Goal: Task Accomplishment & Management: Manage account settings

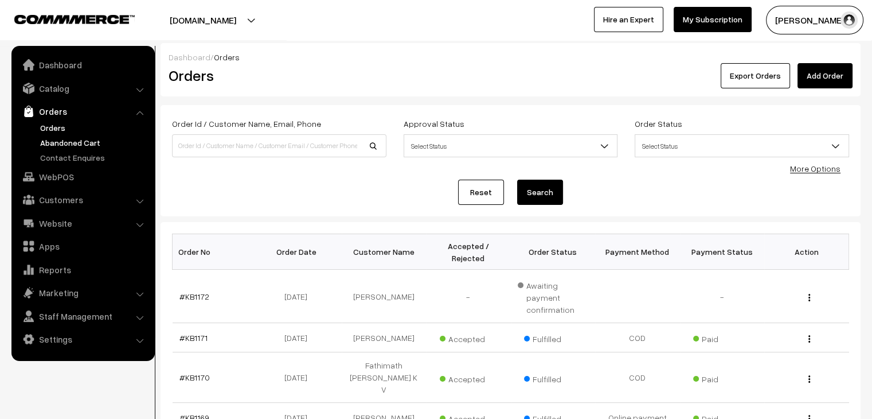
click at [55, 140] on link "Abandoned Cart" at bounding box center [94, 142] width 114 height 12
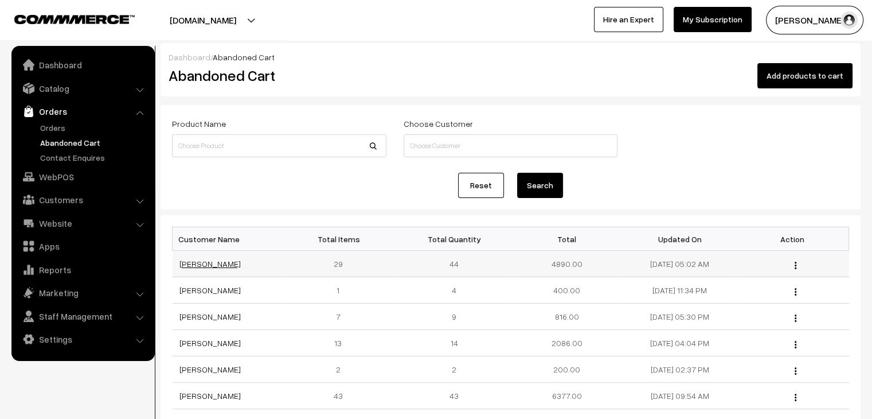
click at [207, 267] on link "Darakshan Musharraf" at bounding box center [209, 264] width 61 height 10
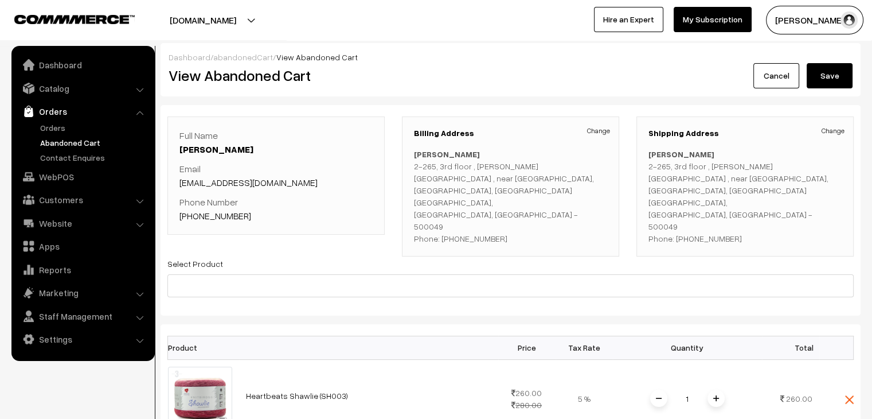
click at [80, 147] on link "Abandoned Cart" at bounding box center [94, 142] width 114 height 12
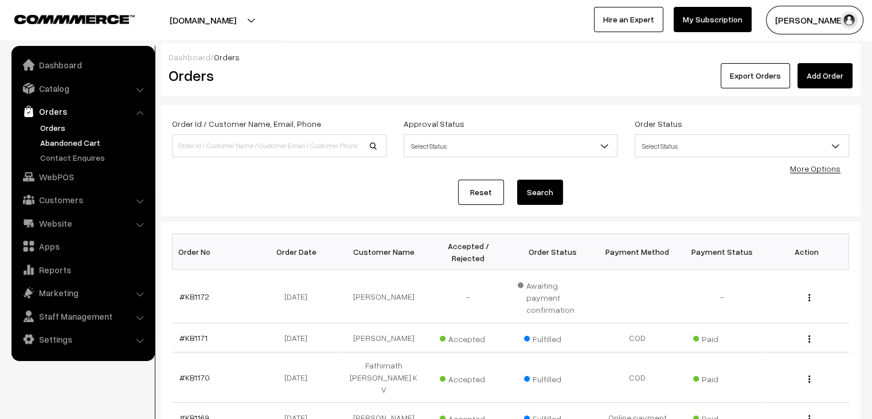
click at [80, 143] on link "Abandoned Cart" at bounding box center [94, 142] width 114 height 12
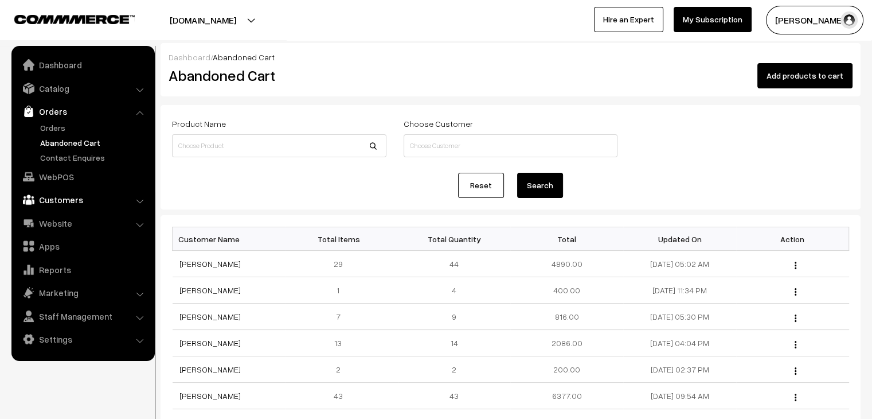
click at [83, 198] on link "Customers" at bounding box center [82, 199] width 136 height 21
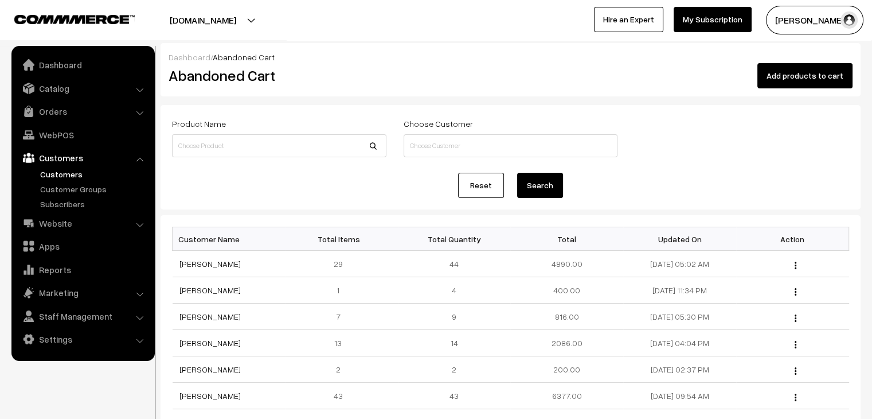
click at [75, 177] on link "Customers" at bounding box center [94, 174] width 114 height 12
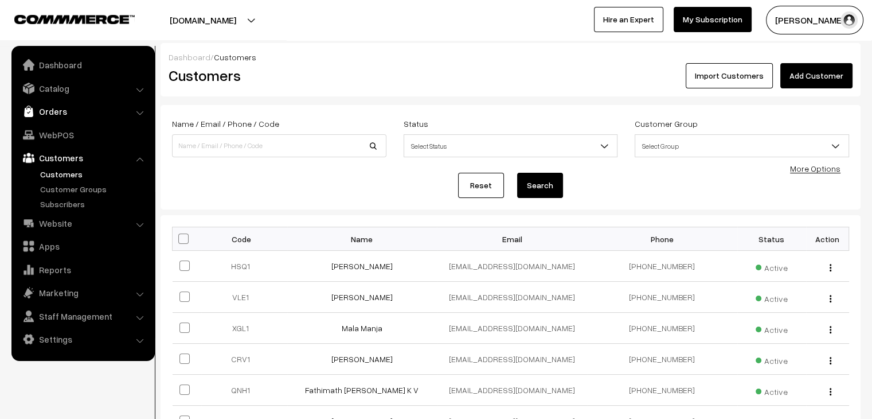
click at [44, 104] on link "Orders" at bounding box center [82, 111] width 136 height 21
click at [67, 130] on link "Orders" at bounding box center [94, 128] width 114 height 12
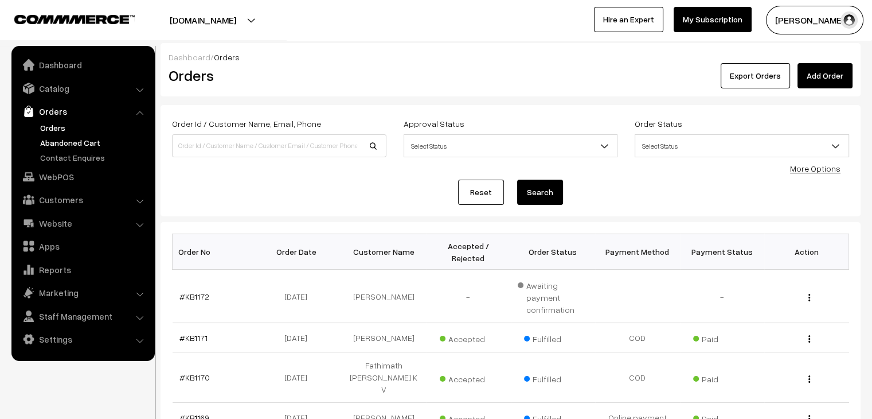
click at [76, 143] on link "Abandoned Cart" at bounding box center [94, 142] width 114 height 12
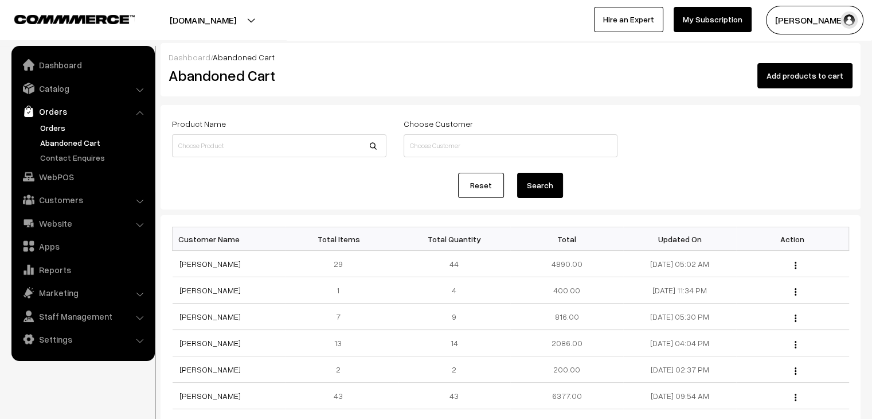
click at [63, 131] on link "Orders" at bounding box center [94, 128] width 114 height 12
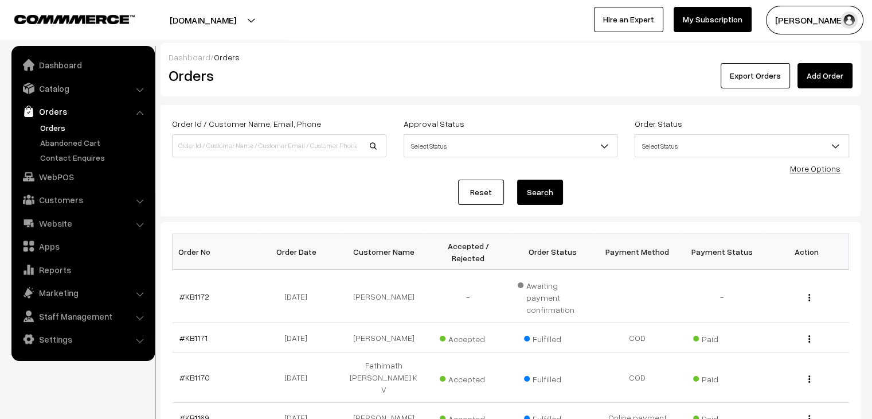
click at [57, 137] on link "Abandoned Cart" at bounding box center [94, 142] width 114 height 12
